Goal: Information Seeking & Learning: Learn about a topic

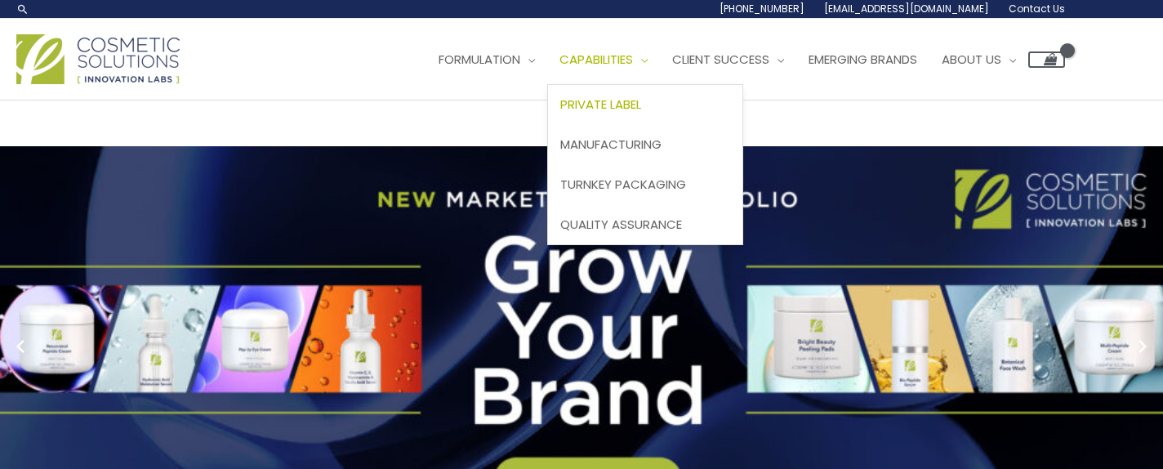
click at [654, 114] on link "Private Label" at bounding box center [645, 105] width 194 height 40
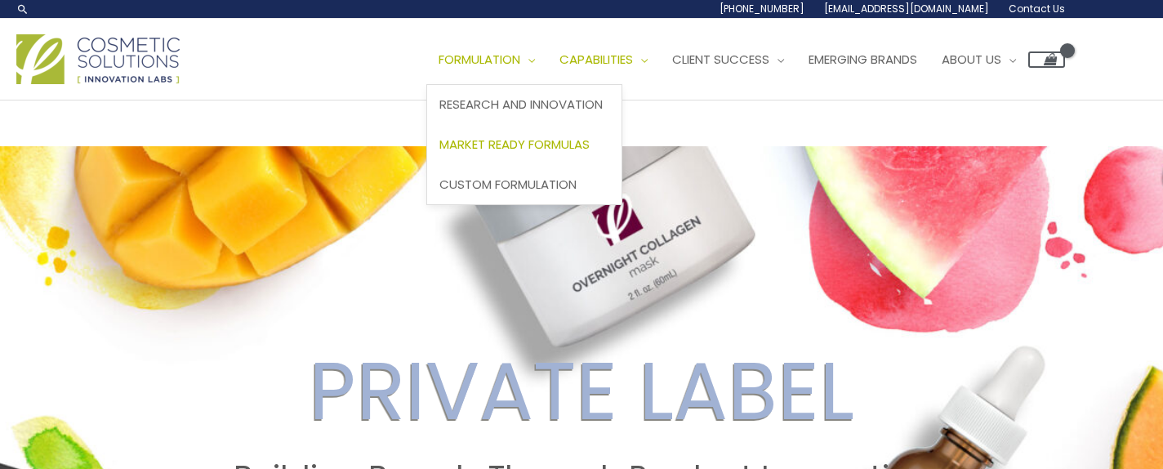
click at [519, 139] on span "Market Ready Formulas" at bounding box center [514, 144] width 150 height 17
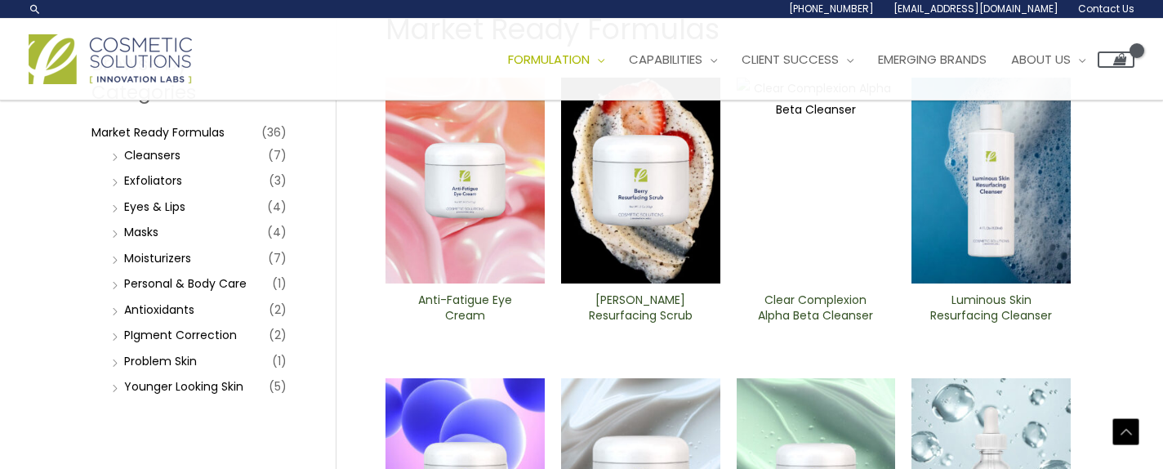
scroll to position [163, 0]
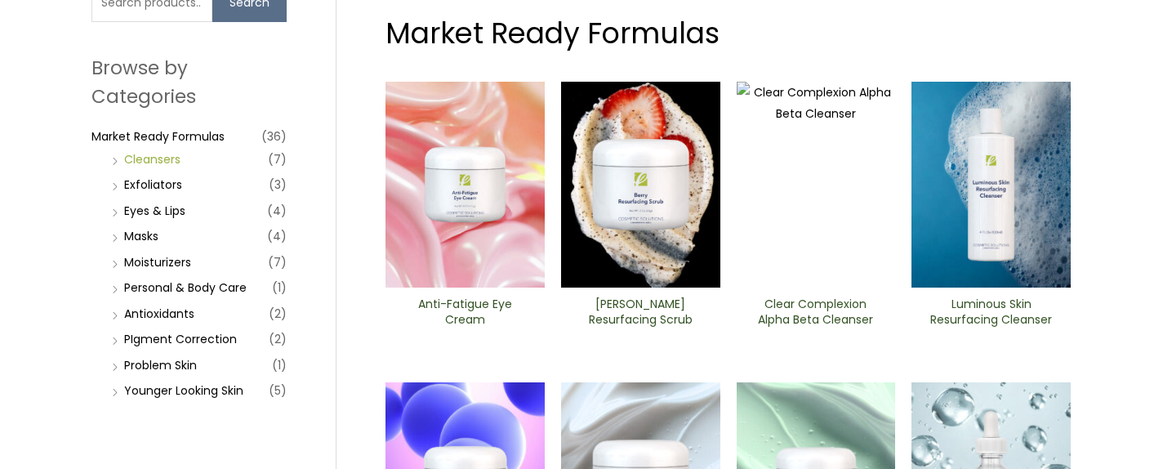
click at [169, 151] on link "Cleansers" at bounding box center [152, 159] width 56 height 16
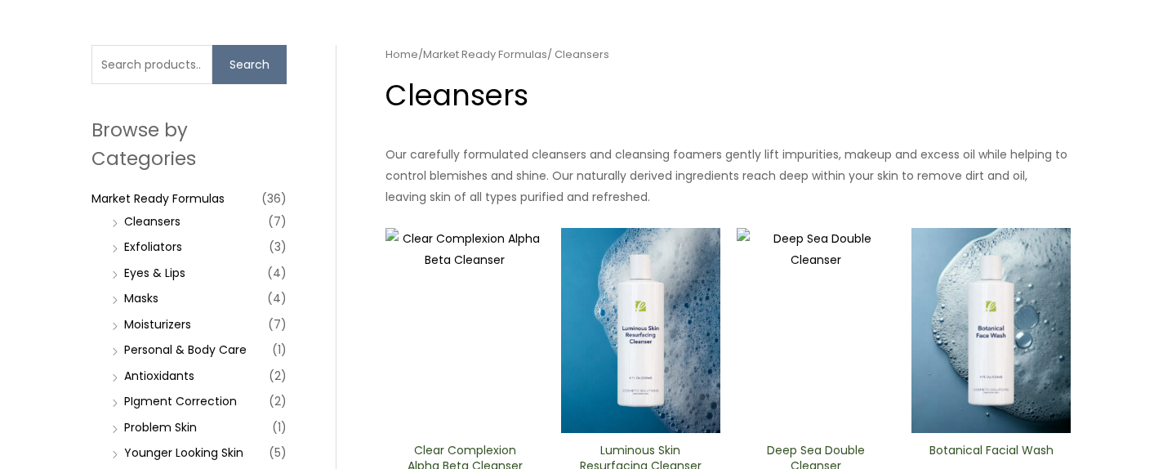
scroll to position [82, 0]
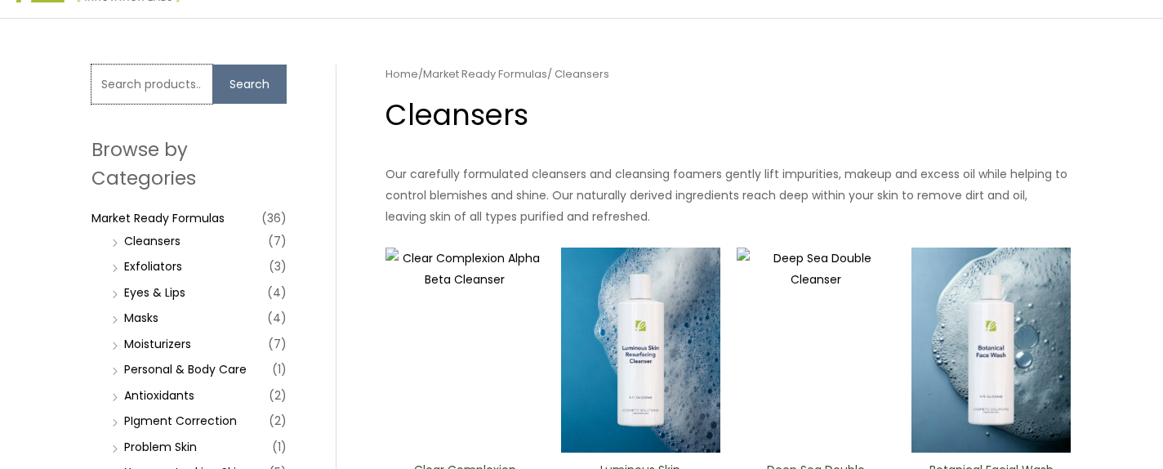
click at [155, 82] on input "Search for:" at bounding box center [151, 84] width 121 height 39
type input "herbal"
click at [212, 65] on button "Search" at bounding box center [249, 84] width 74 height 39
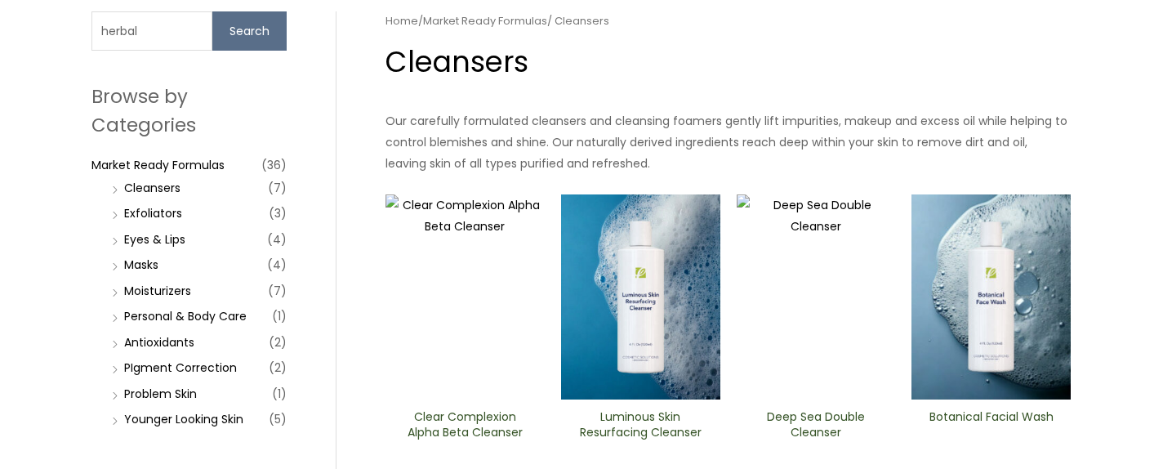
scroll to position [163, 0]
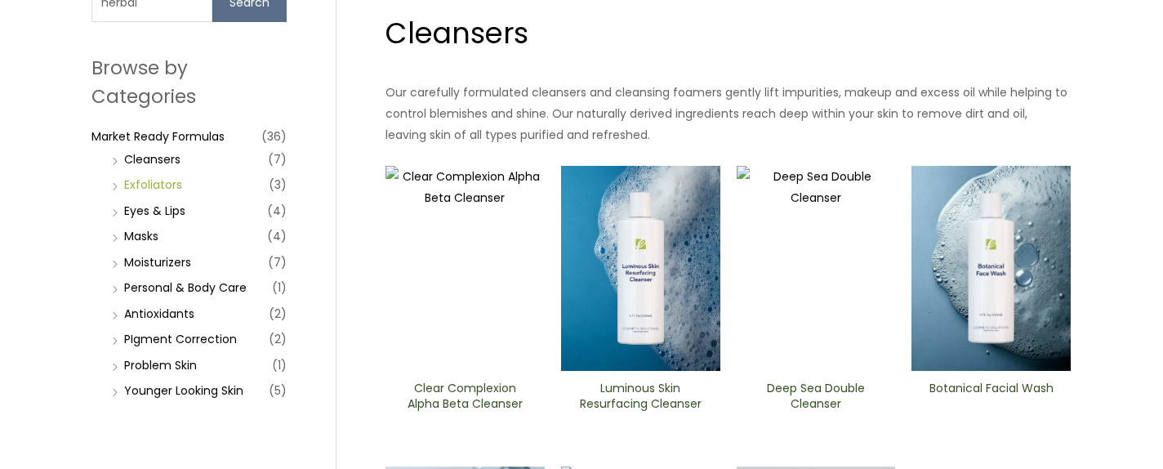
click at [171, 185] on link "Exfoliators" at bounding box center [153, 184] width 58 height 16
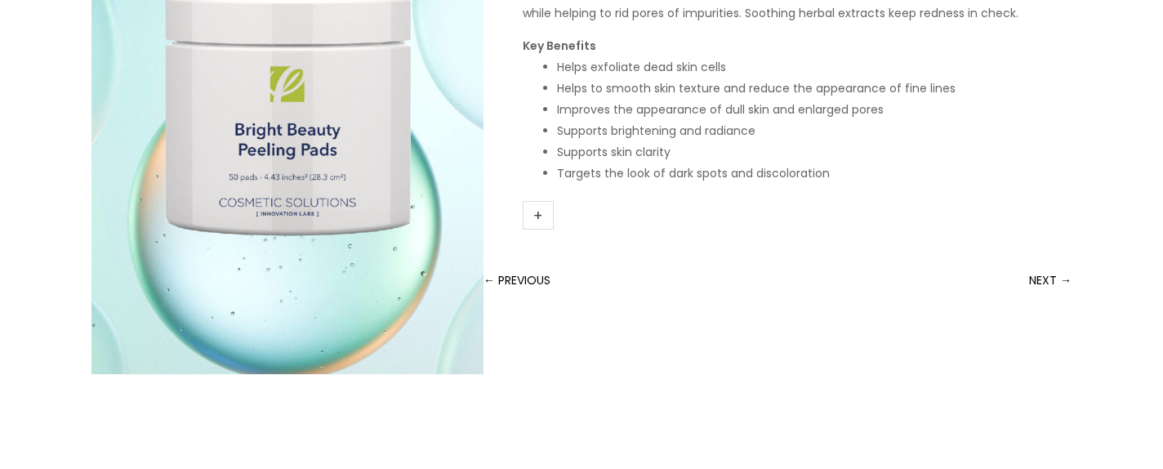
scroll to position [71, 0]
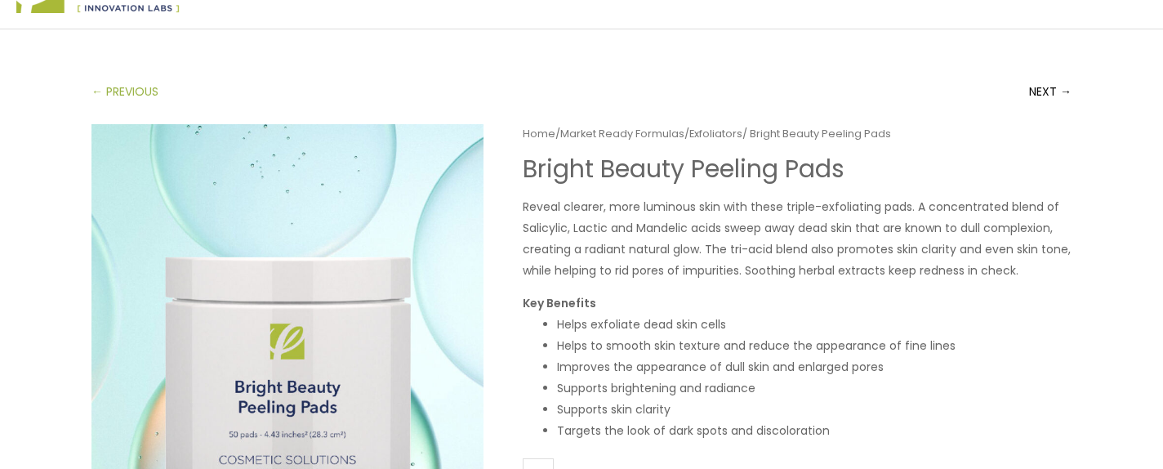
click at [117, 79] on link "← PREVIOUS" at bounding box center [124, 91] width 67 height 33
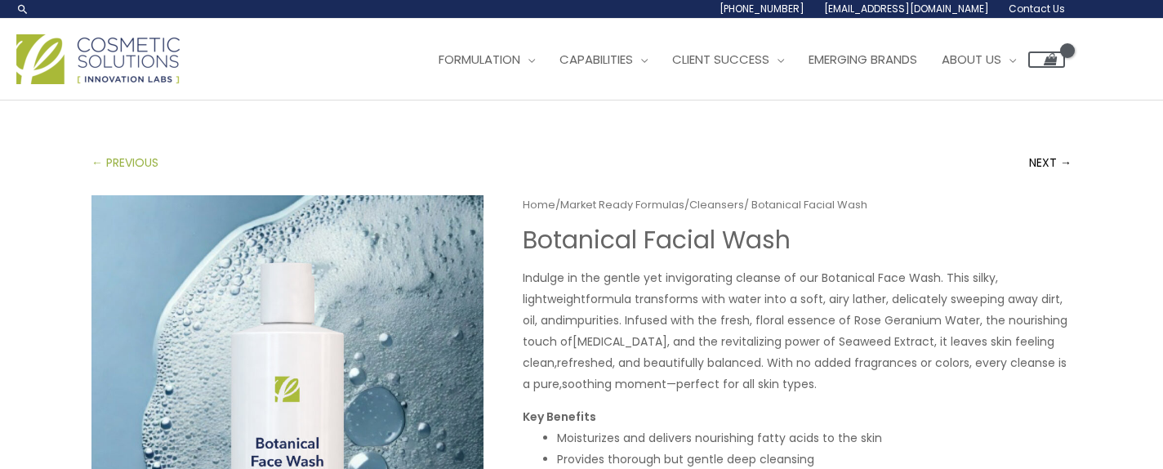
click at [143, 161] on link "← PREVIOUS" at bounding box center [124, 162] width 67 height 33
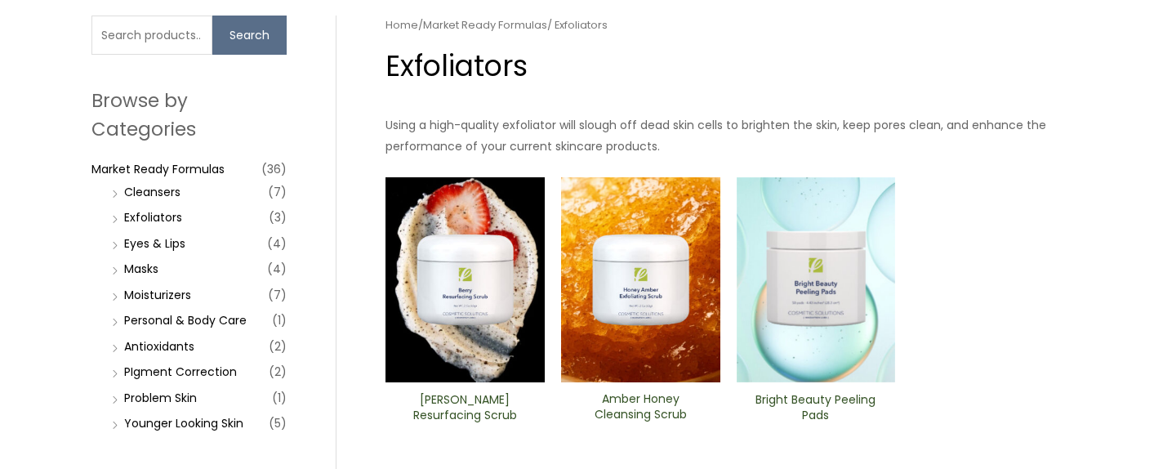
scroll to position [163, 0]
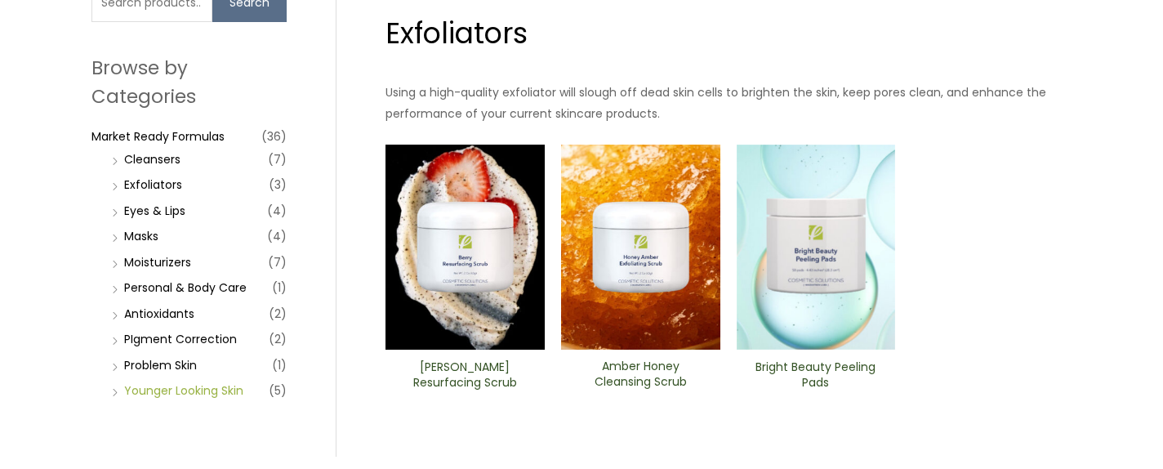
click at [179, 397] on link "Younger Looking Skin" at bounding box center [183, 390] width 119 height 16
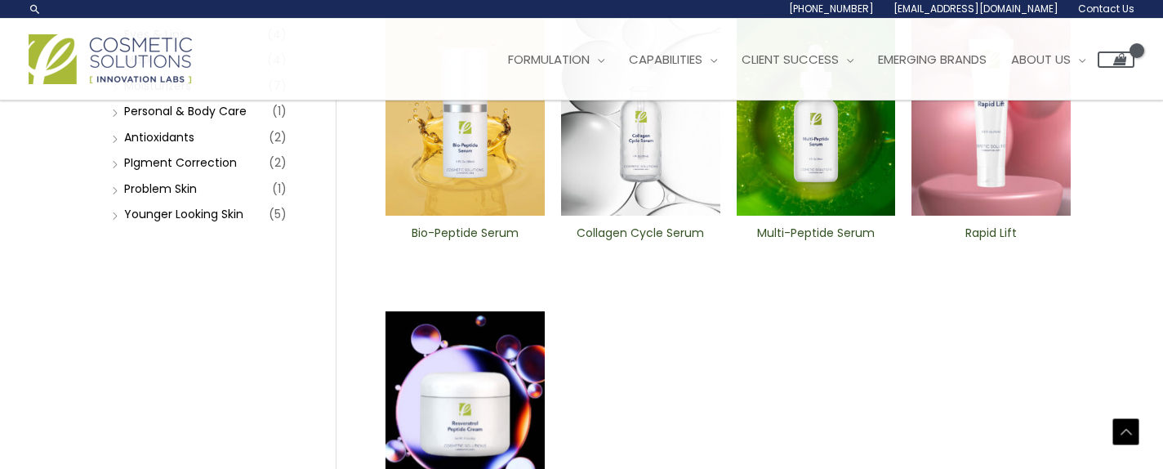
scroll to position [245, 0]
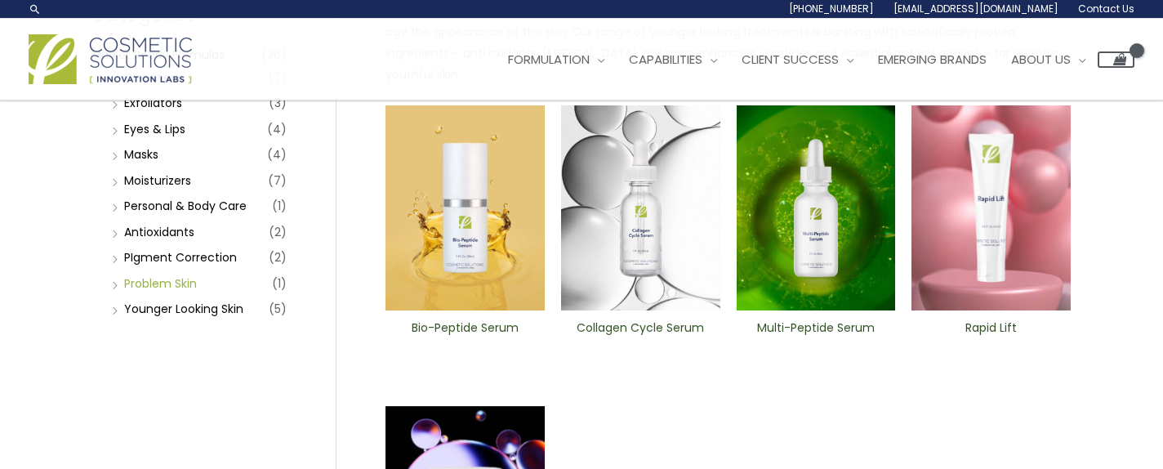
click at [158, 287] on link "Problem Skin" at bounding box center [160, 283] width 73 height 16
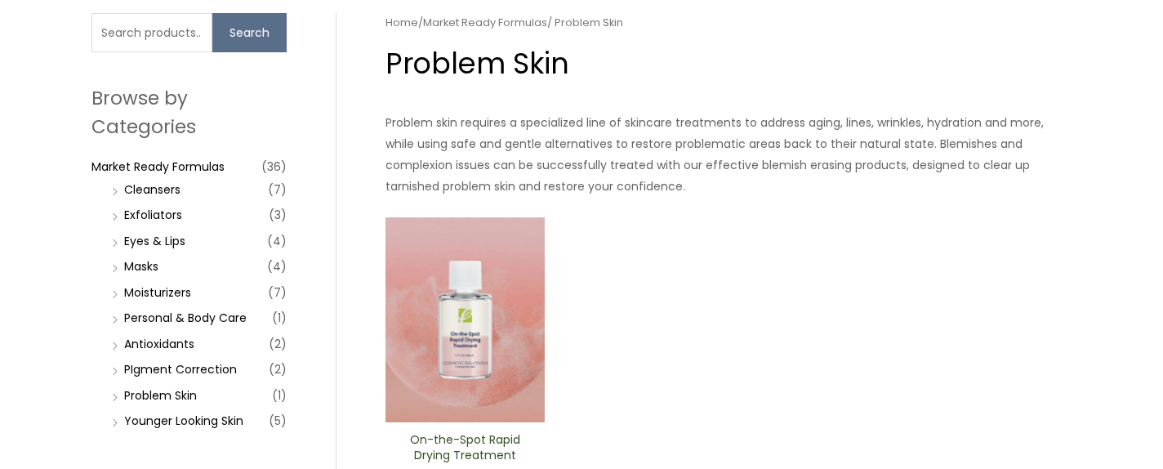
scroll to position [163, 0]
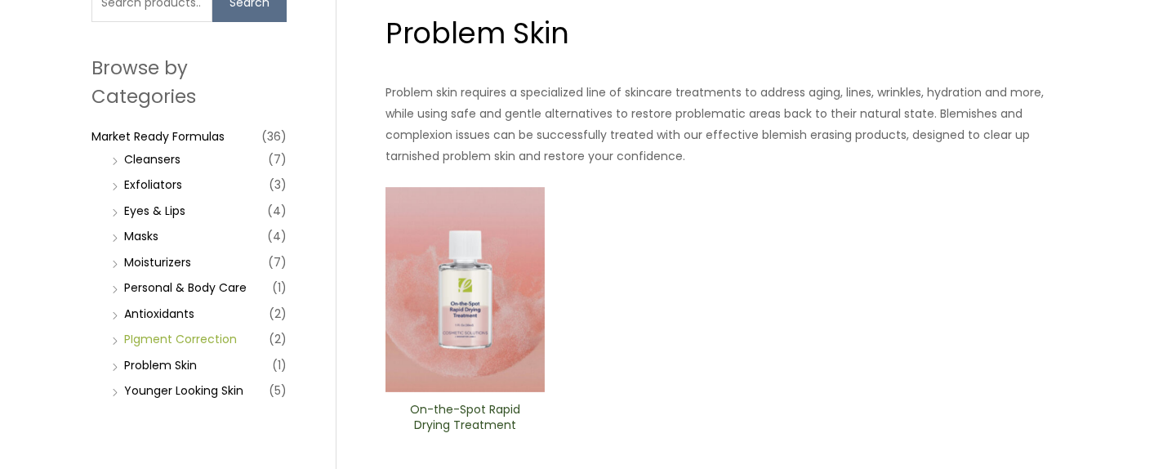
click at [195, 336] on link "PIgment Correction" at bounding box center [180, 339] width 113 height 16
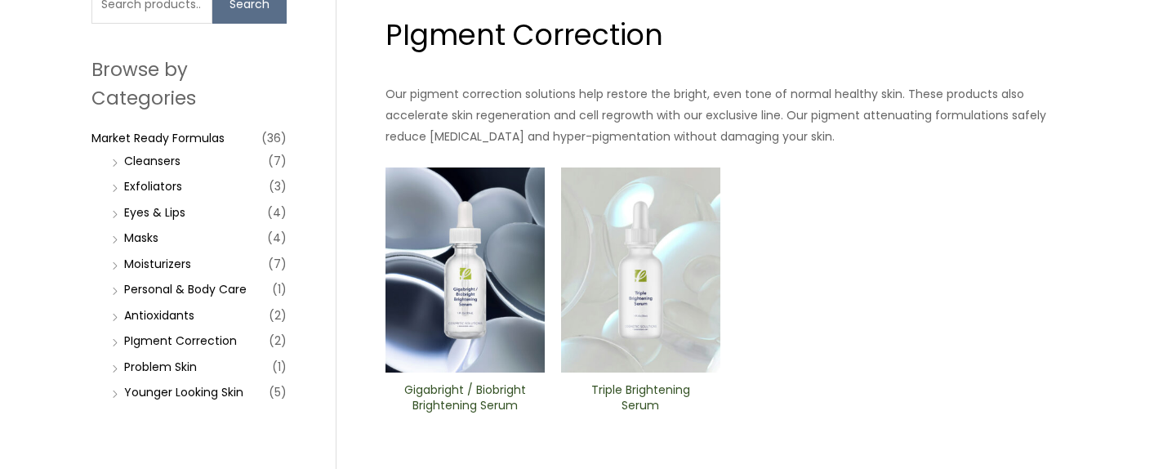
scroll to position [163, 0]
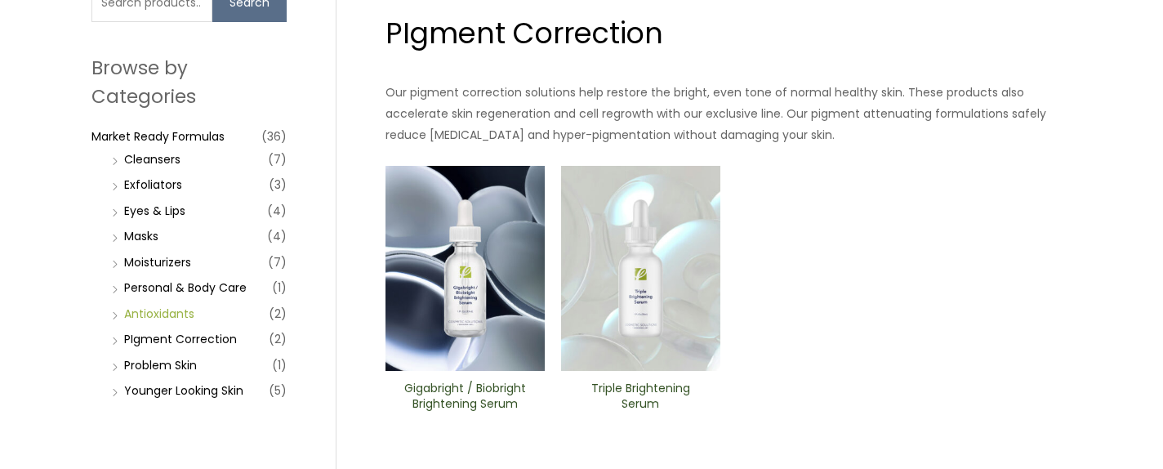
click at [172, 319] on link "Antioxidants" at bounding box center [159, 313] width 70 height 16
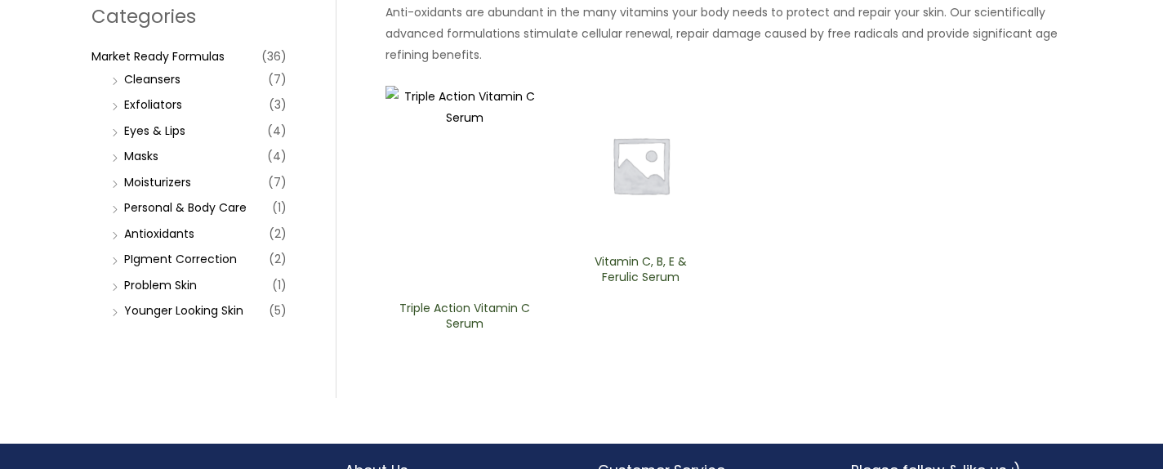
scroll to position [245, 0]
